Goal: Find specific page/section: Find specific page/section

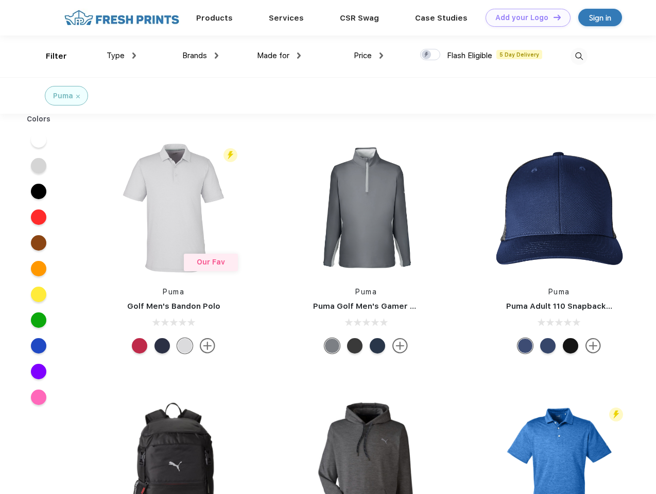
click at [524, 18] on link "Add your Logo Design Tool" at bounding box center [528, 18] width 85 height 18
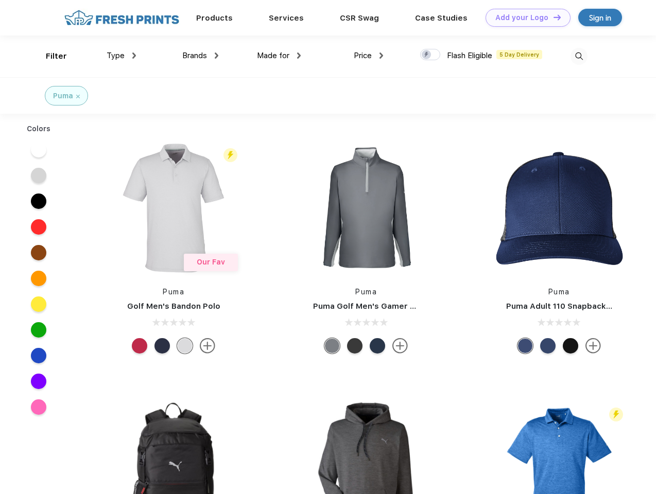
click at [0, 0] on div "Design Tool" at bounding box center [0, 0] width 0 height 0
click at [553, 17] on link "Add your Logo Design Tool" at bounding box center [528, 18] width 85 height 18
click at [49, 56] on div "Filter" at bounding box center [56, 56] width 21 height 12
click at [122, 56] on span "Type" at bounding box center [116, 55] width 18 height 9
click at [200, 56] on span "Brands" at bounding box center [194, 55] width 25 height 9
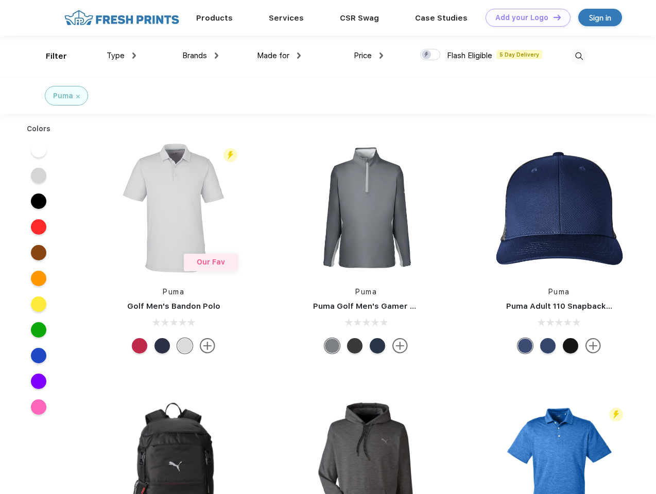
click at [279, 56] on span "Made for" at bounding box center [273, 55] width 32 height 9
click at [369, 56] on span "Price" at bounding box center [363, 55] width 18 height 9
click at [431, 55] on div at bounding box center [430, 54] width 20 height 11
click at [427, 55] on input "checkbox" at bounding box center [423, 51] width 7 height 7
click at [579, 56] on img at bounding box center [579, 56] width 17 height 17
